Goal: Task Accomplishment & Management: Manage account settings

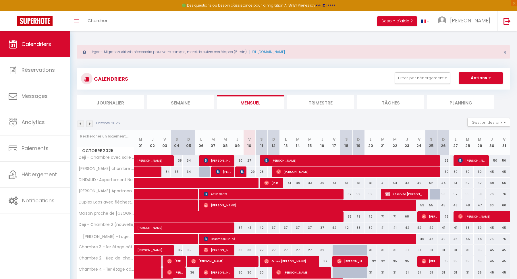
scroll to position [121, 0]
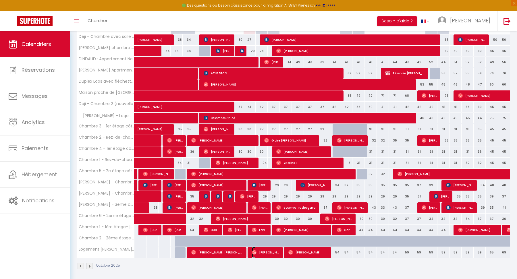
click at [260, 247] on span "[PERSON_NAME]" at bounding box center [266, 252] width 28 height 11
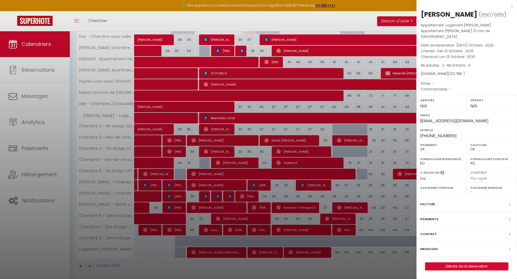
click at [367, 97] on div at bounding box center [258, 139] width 517 height 279
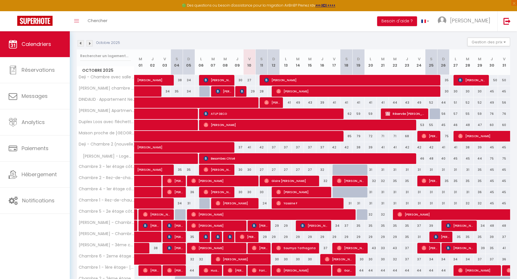
scroll to position [82, 0]
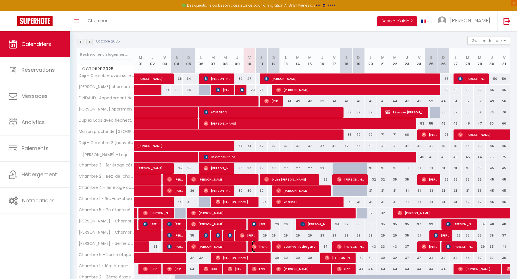
click at [257, 245] on span "[PERSON_NAME]" at bounding box center [260, 246] width 16 height 11
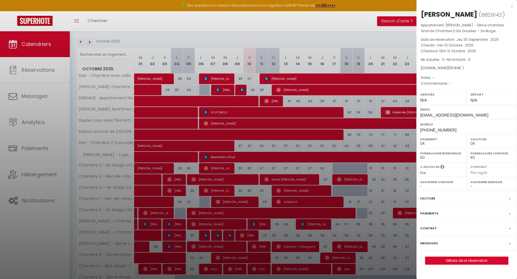
click at [258, 243] on div at bounding box center [258, 139] width 517 height 279
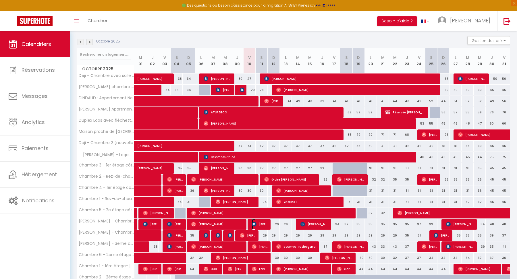
click at [253, 223] on img at bounding box center [254, 224] width 5 height 5
select select "KO"
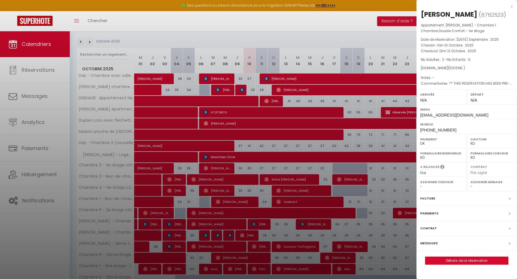
click at [253, 223] on div at bounding box center [258, 139] width 517 height 279
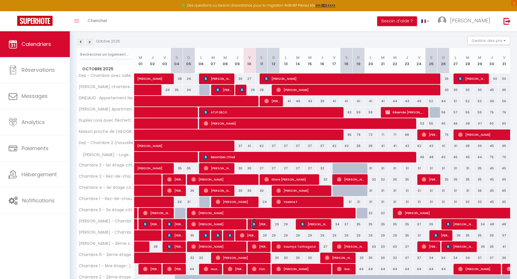
click at [255, 222] on img at bounding box center [254, 224] width 5 height 5
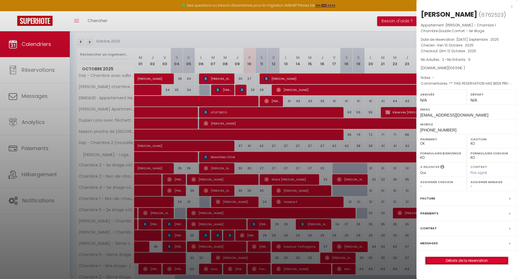
click at [477, 262] on link "Détails de la réservation" at bounding box center [466, 260] width 83 height 7
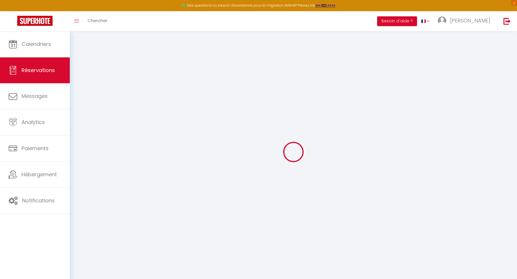
type input "Vanessza"
type input "[PERSON_NAME]"
type input "[EMAIL_ADDRESS][DOMAIN_NAME]"
type input "[PHONE_NUMBER]"
type input "."
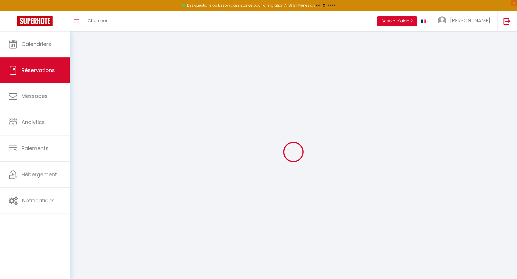
select select "HU"
type input "14.88"
type input "1.45"
select select "76845"
select select "1"
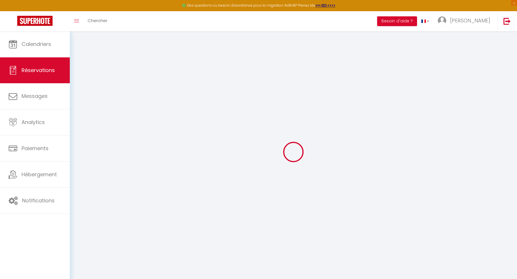
select select
type input "2"
select select "12"
select select
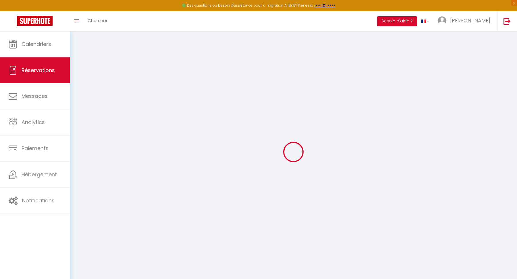
type input "79.2"
checkbox input "false"
type input "0"
select select "2"
type input "0"
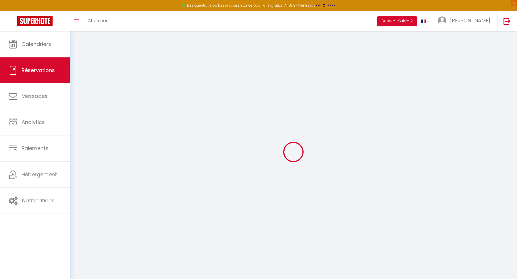
type input "0"
select select
select select "14"
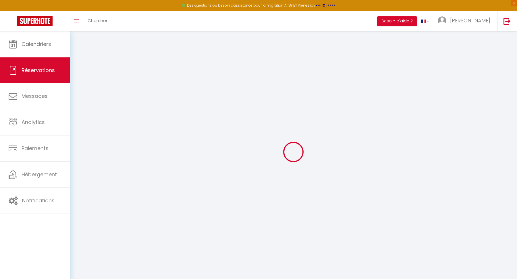
checkbox input "false"
select select
checkbox input "false"
select select
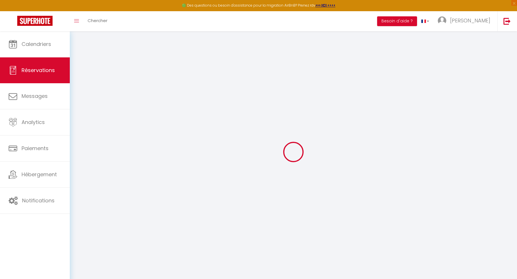
select select
checkbox input "false"
type textarea "** THIS RESERVATION HAS BEEN PRE-PAID ** Reservation has a cancellation grace p…"
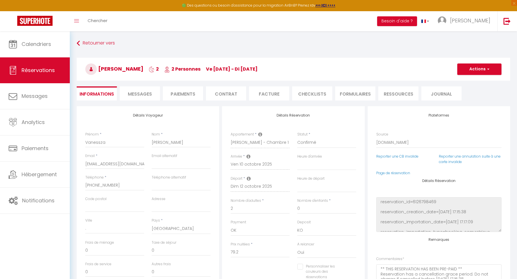
type input "20"
type input "4.36"
select select
checkbox input "false"
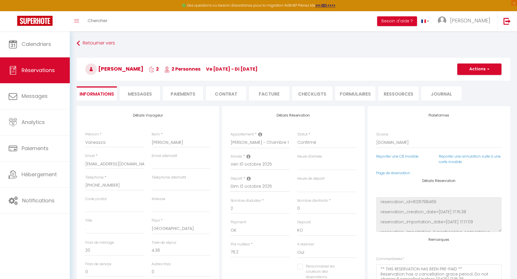
select select
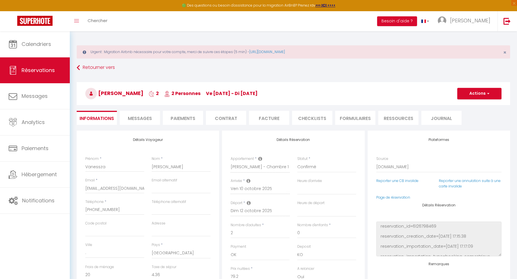
click at [145, 123] on li "Messages" at bounding box center [140, 118] width 40 height 14
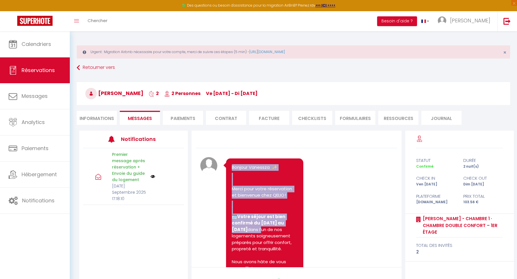
drag, startPoint x: 231, startPoint y: 166, endPoint x: 270, endPoint y: 228, distance: 73.1
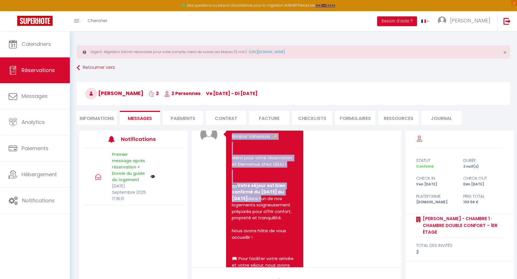
scroll to position [32, 0]
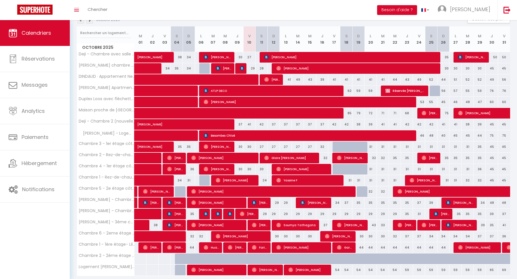
scroll to position [86, 0]
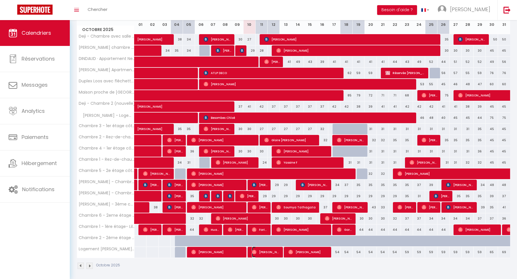
click at [267, 251] on span "[PERSON_NAME]" at bounding box center [266, 252] width 28 height 11
select select "OK"
select select "0"
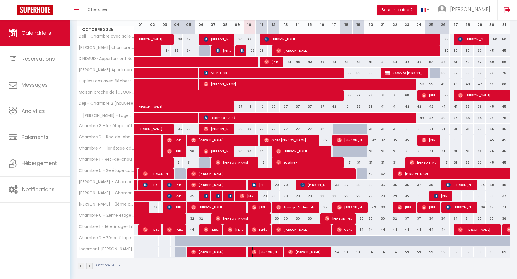
select select "1"
select select
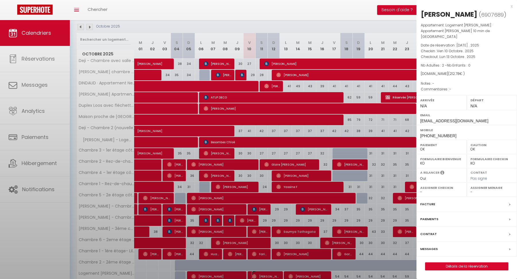
scroll to position [110, 0]
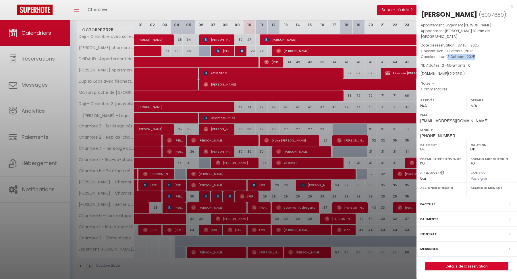
drag, startPoint x: 447, startPoint y: 48, endPoint x: 477, endPoint y: 51, distance: 30.0
click at [477, 54] on p "Checkout : Lun 13 Octobre . 2025" at bounding box center [467, 57] width 92 height 6
click at [331, 120] on div at bounding box center [258, 139] width 517 height 279
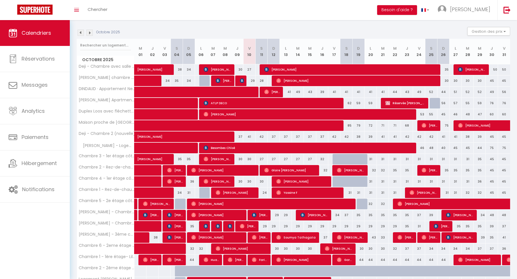
scroll to position [82, 0]
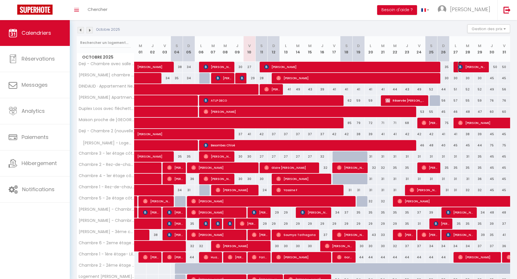
click at [472, 67] on span "[PERSON_NAME]" at bounding box center [472, 66] width 28 height 11
select select "KO"
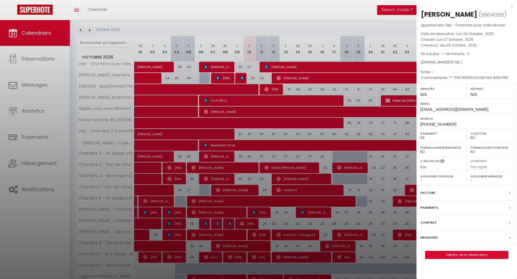
click at [240, 79] on div at bounding box center [258, 139] width 517 height 279
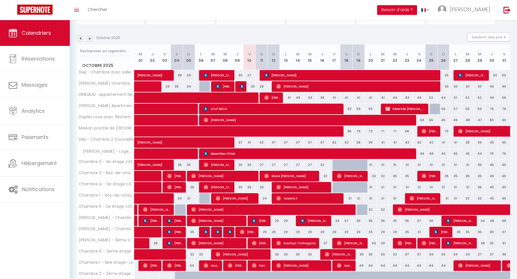
scroll to position [74, 0]
